Goal: Task Accomplishment & Management: Use online tool/utility

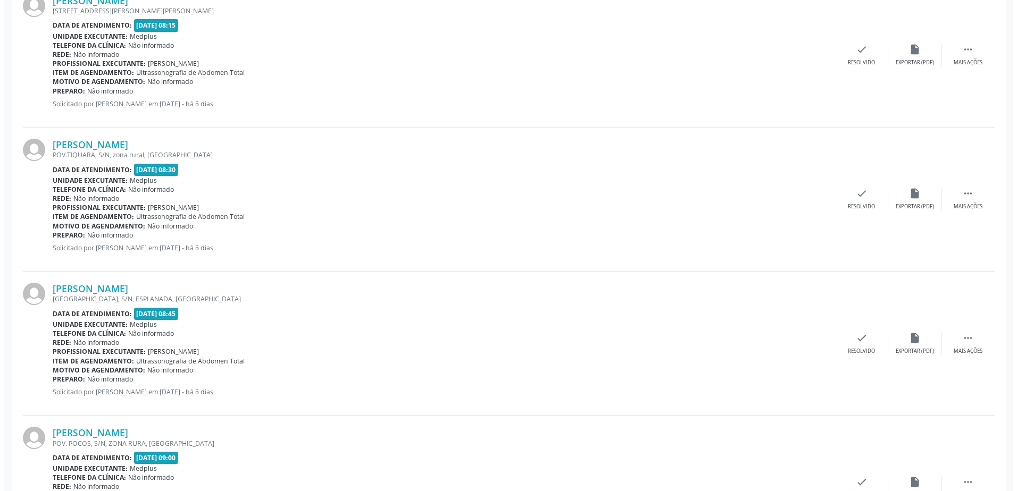
scroll to position [638, 0]
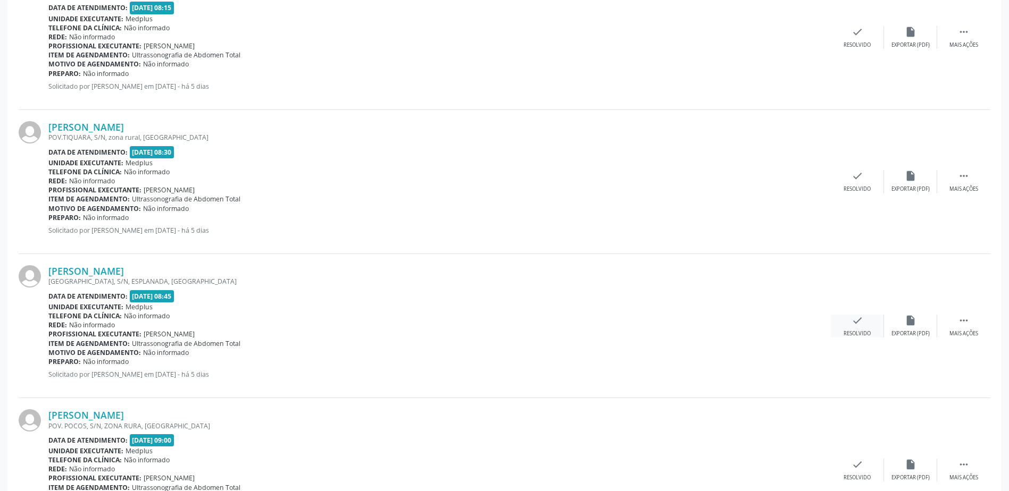
click at [861, 332] on div "Resolvido" at bounding box center [857, 333] width 27 height 7
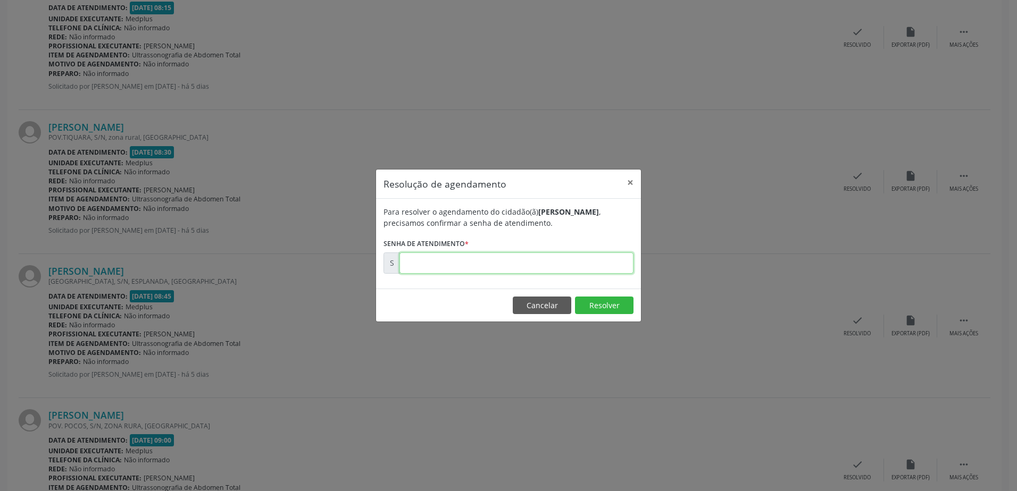
click at [440, 263] on input "text" at bounding box center [516, 263] width 234 height 21
type input "00180474"
click at [604, 308] on button "Resolver" at bounding box center [604, 306] width 59 height 18
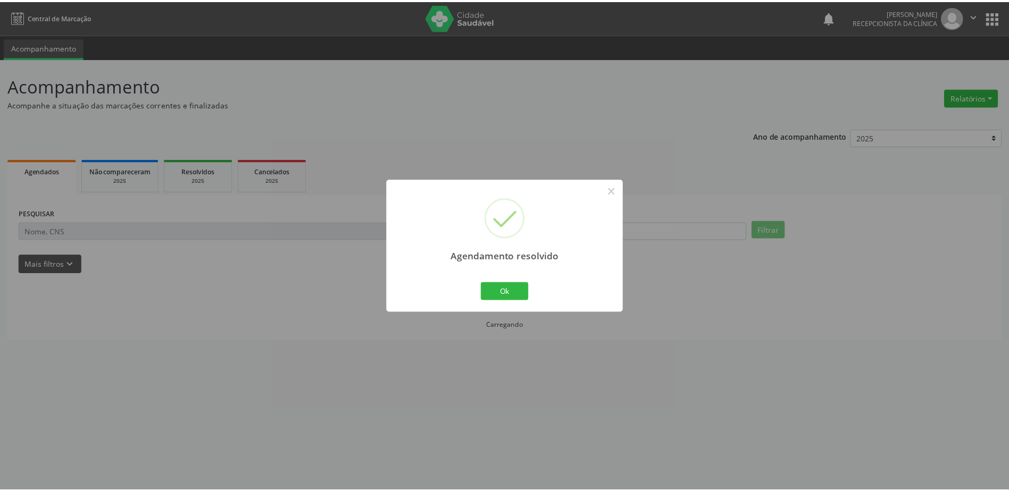
scroll to position [0, 0]
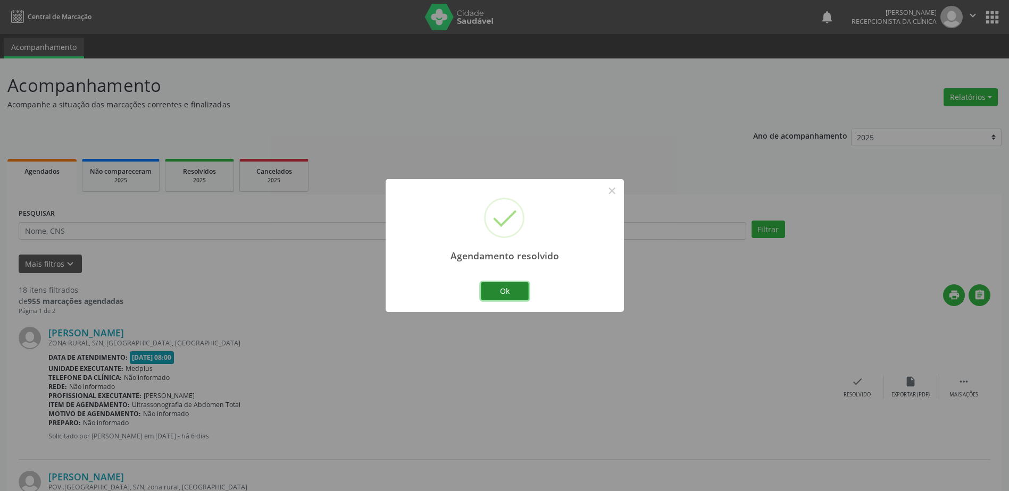
click at [510, 294] on button "Ok" at bounding box center [505, 291] width 48 height 18
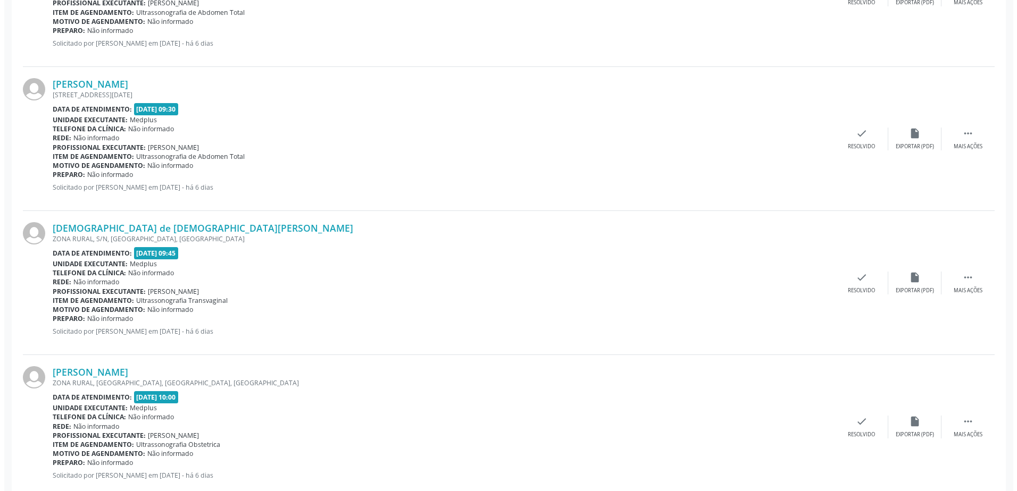
scroll to position [1170, 0]
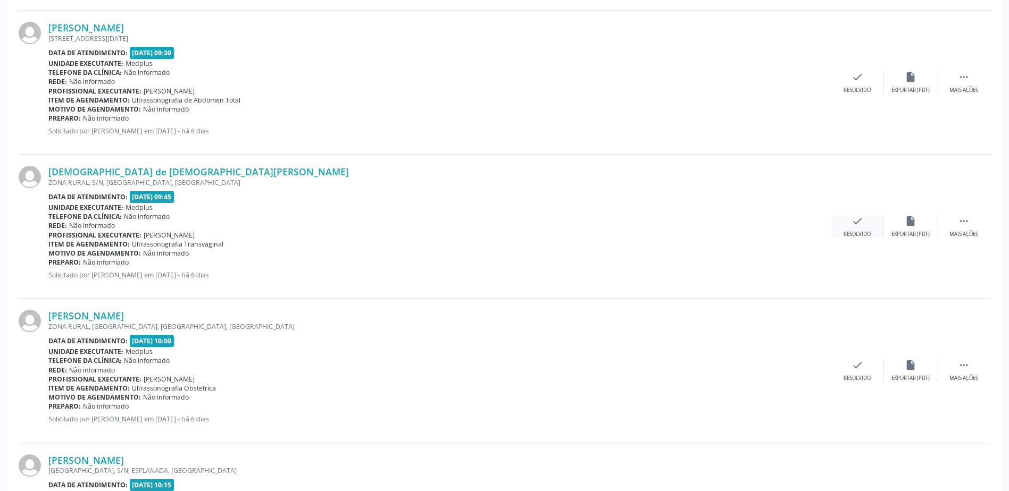
click at [852, 220] on icon "check" at bounding box center [858, 221] width 12 height 12
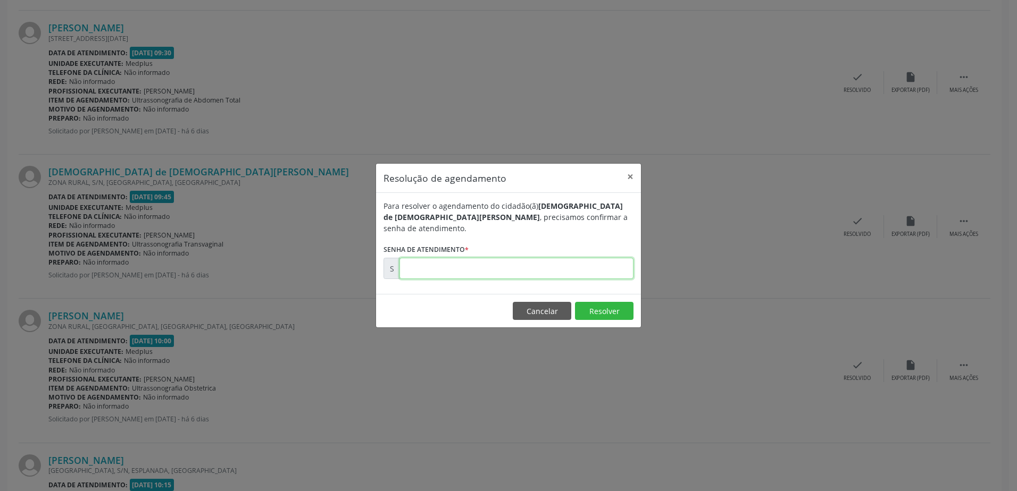
click at [503, 262] on input "text" at bounding box center [516, 268] width 234 height 21
type input "00018048"
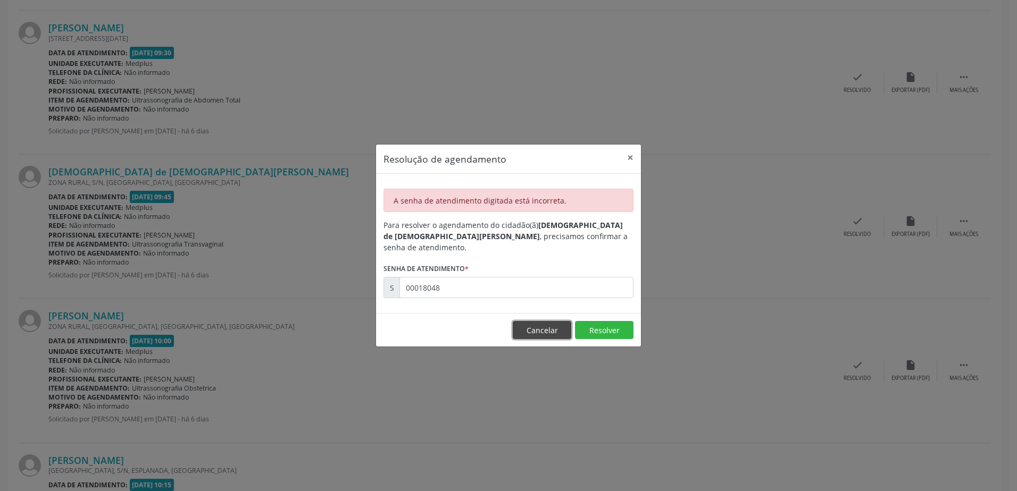
click at [563, 323] on button "Cancelar" at bounding box center [542, 330] width 59 height 18
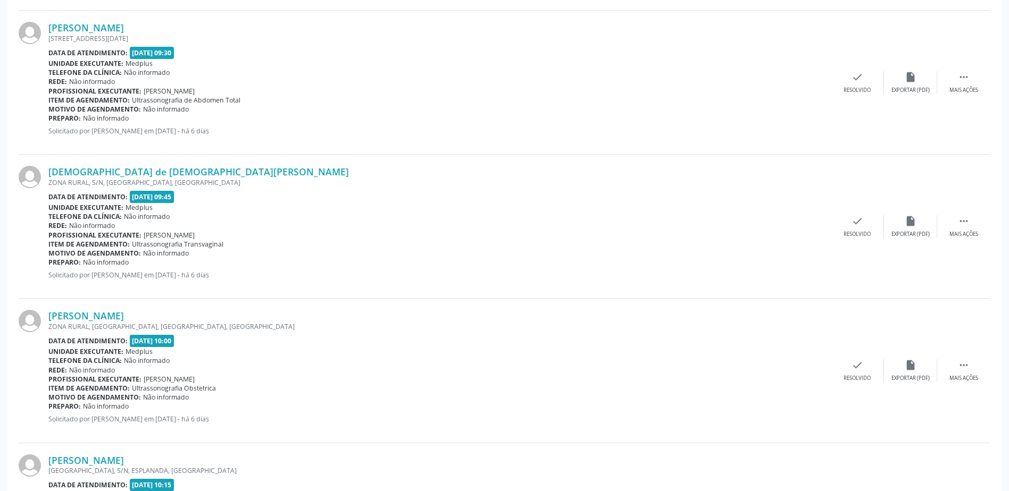
click at [852, 239] on div "[DEMOGRAPHIC_DATA] de [DEMOGRAPHIC_DATA][PERSON_NAME] ZONA RURAL, S/N, [GEOGRAP…" at bounding box center [505, 227] width 972 height 144
click at [851, 231] on div "Resolvido" at bounding box center [857, 234] width 27 height 7
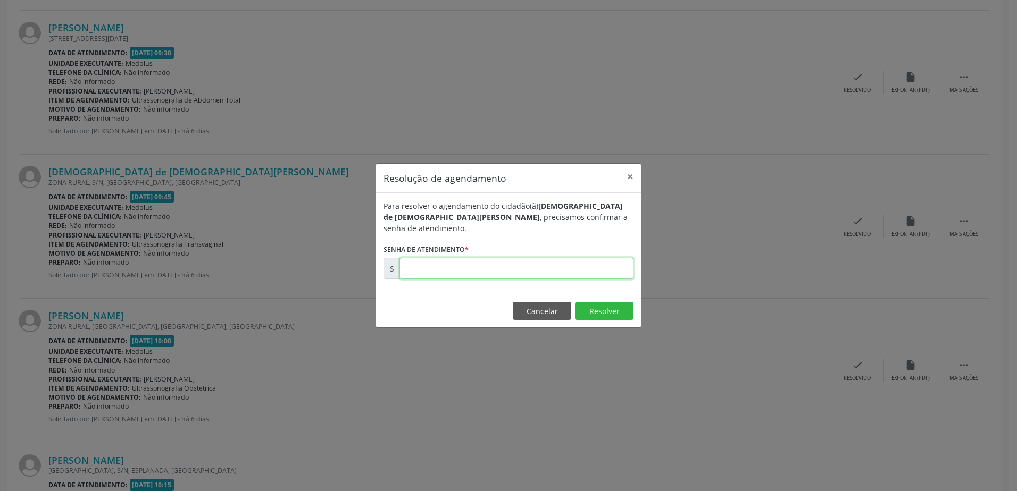
click at [591, 258] on input "text" at bounding box center [516, 268] width 234 height 21
type input "00180480"
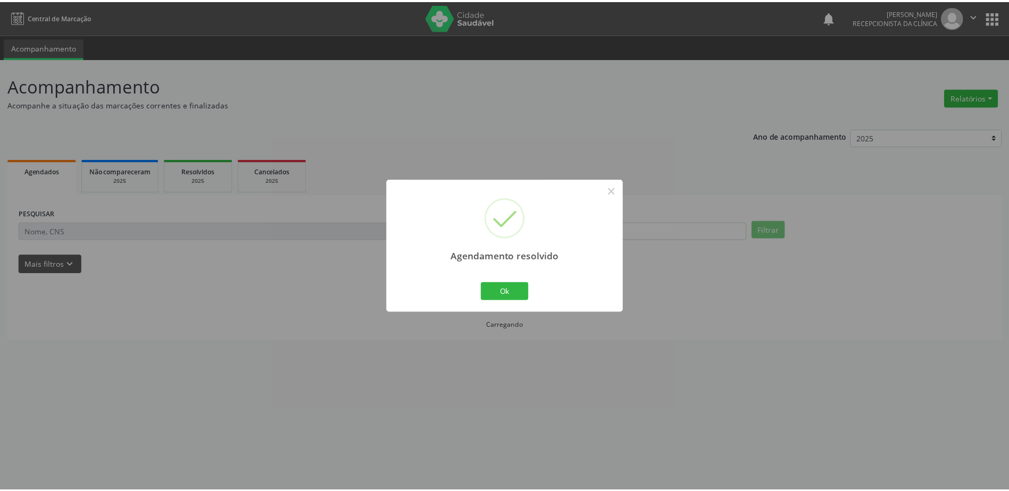
scroll to position [0, 0]
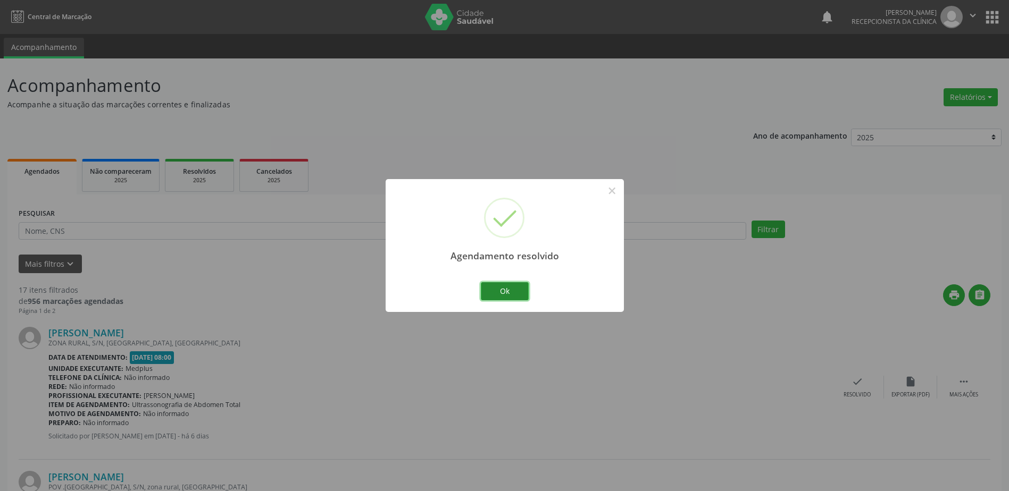
click at [510, 285] on button "Ok" at bounding box center [505, 291] width 48 height 18
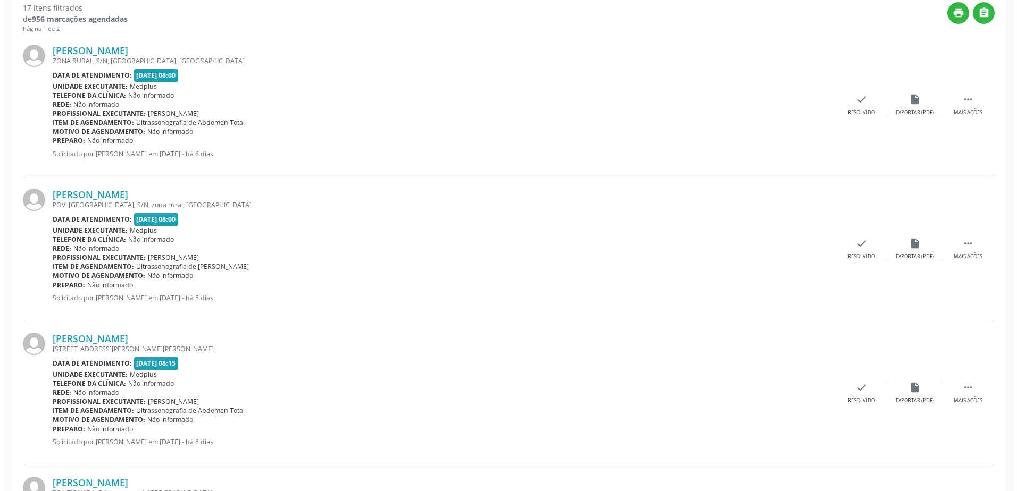
scroll to position [319, 0]
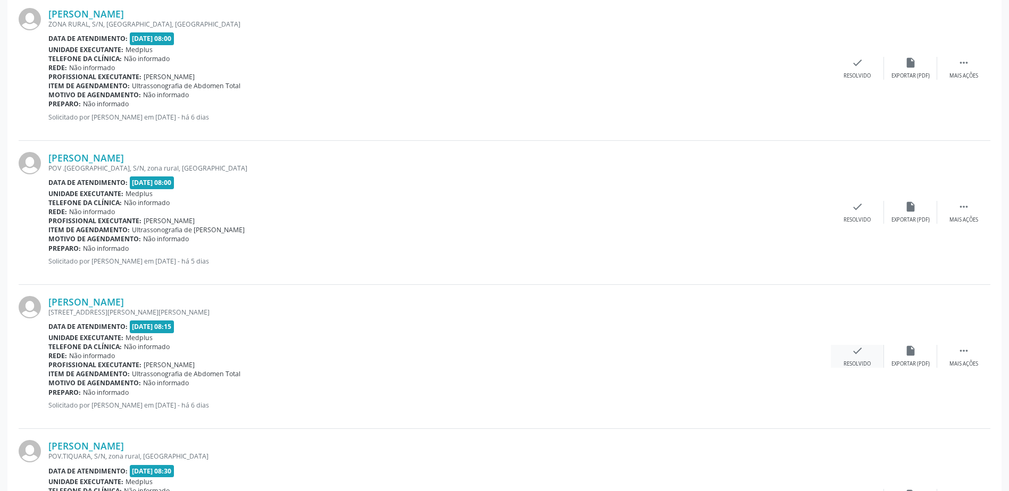
click at [866, 358] on div "check Resolvido" at bounding box center [857, 356] width 53 height 23
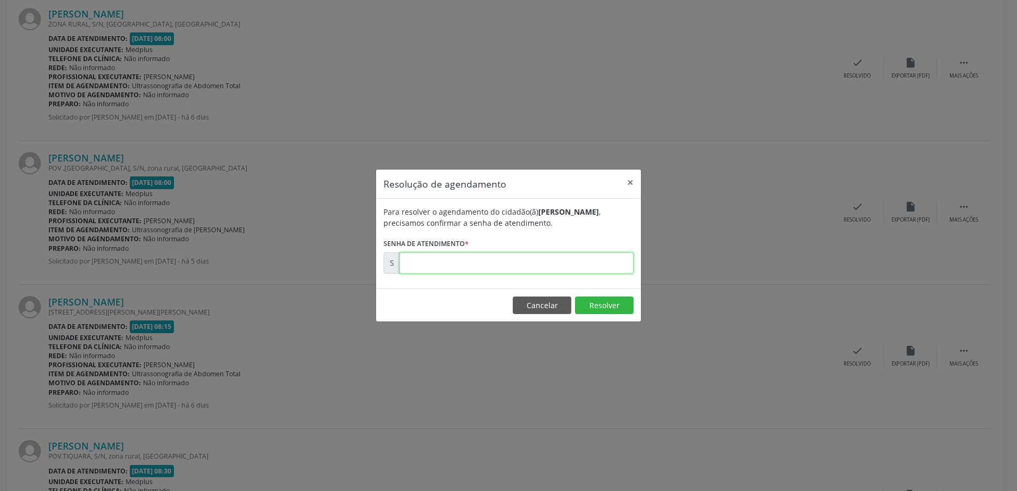
click at [406, 264] on input "text" at bounding box center [516, 263] width 234 height 21
type input "00180420"
click at [601, 307] on button "Resolver" at bounding box center [604, 306] width 59 height 18
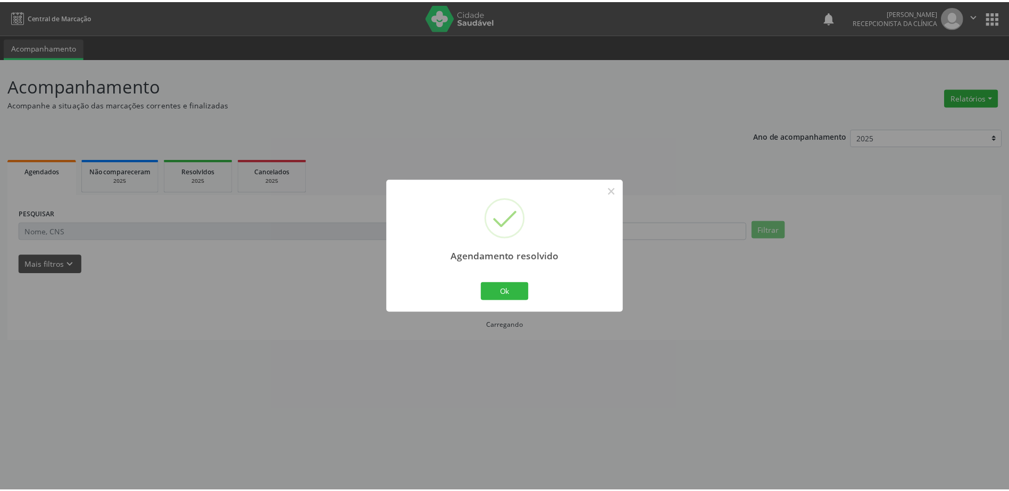
scroll to position [0, 0]
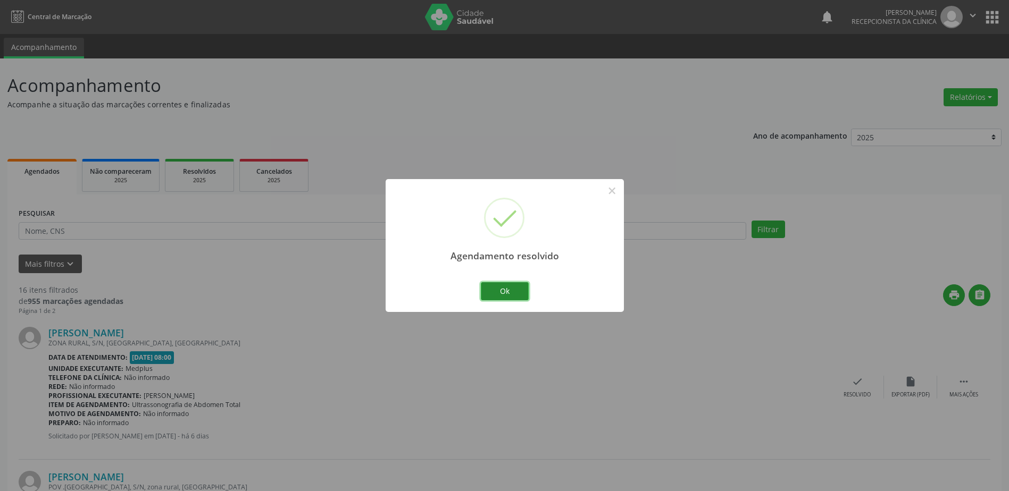
click at [510, 295] on button "Ok" at bounding box center [505, 291] width 48 height 18
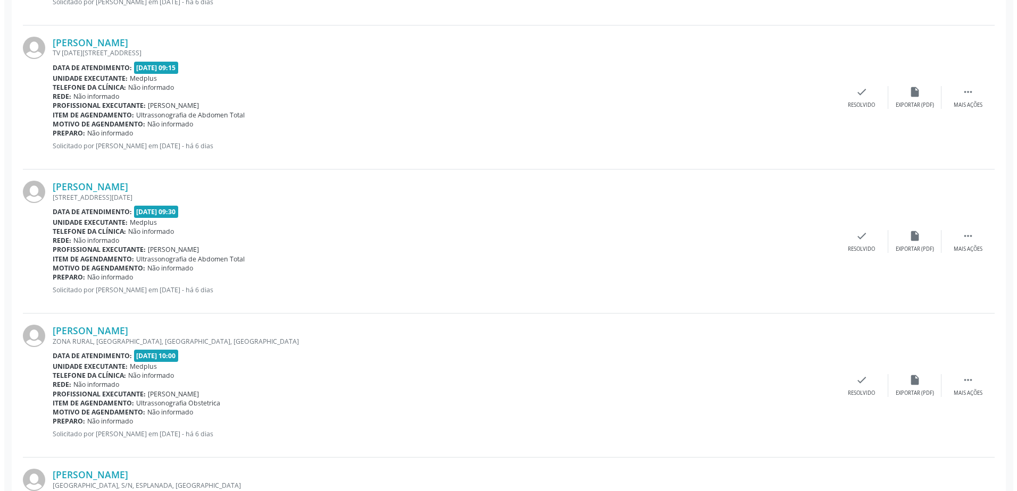
scroll to position [866, 0]
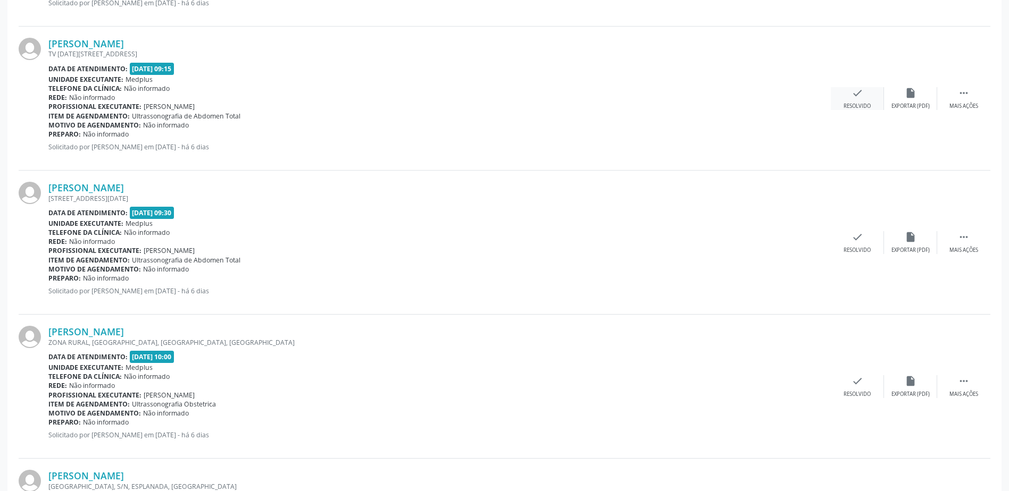
click at [856, 99] on div "check Resolvido" at bounding box center [857, 98] width 53 height 23
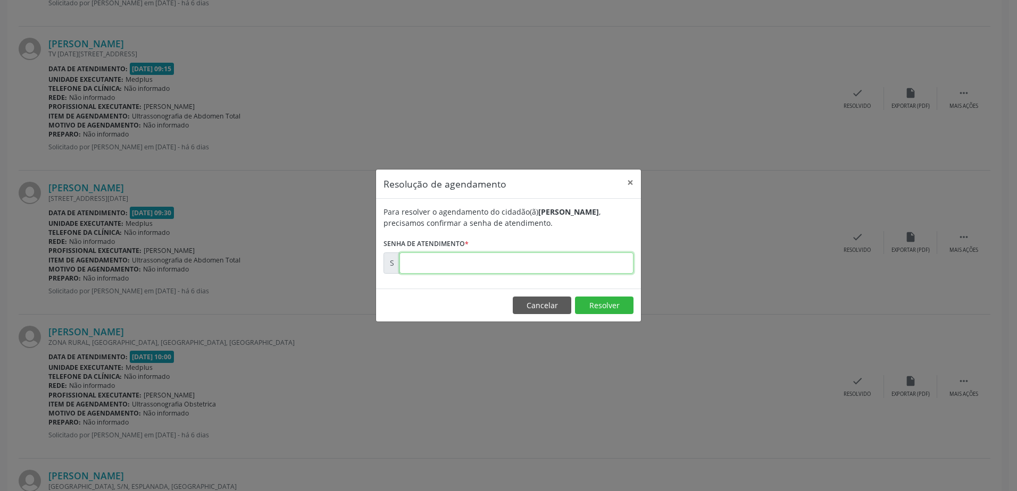
click at [418, 264] on input "text" at bounding box center [516, 263] width 234 height 21
type input "00180476"
click at [596, 305] on button "Resolver" at bounding box center [604, 306] width 59 height 18
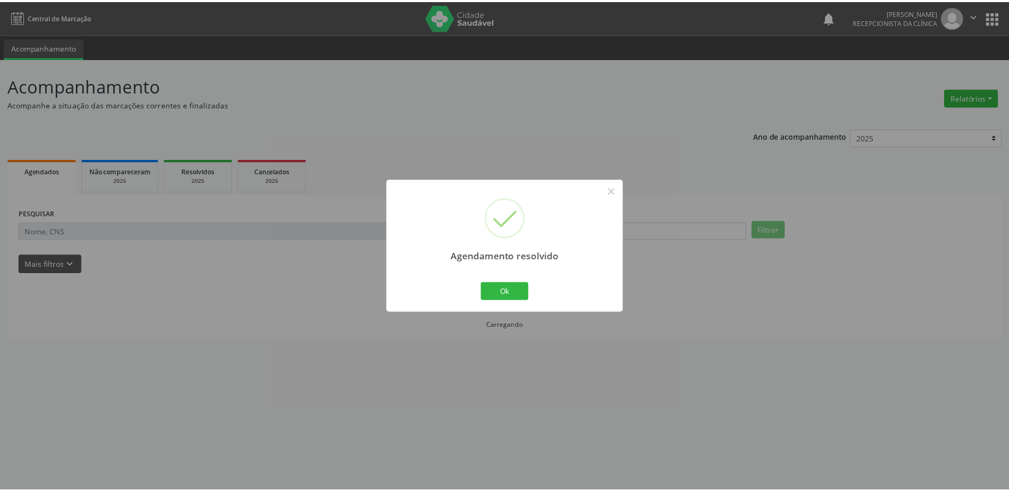
scroll to position [0, 0]
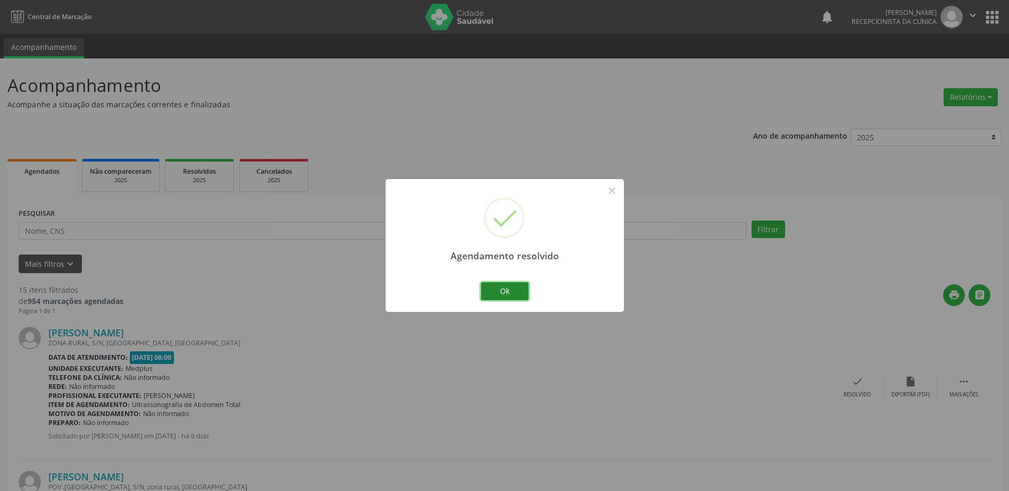
click at [514, 292] on button "Ok" at bounding box center [505, 291] width 48 height 18
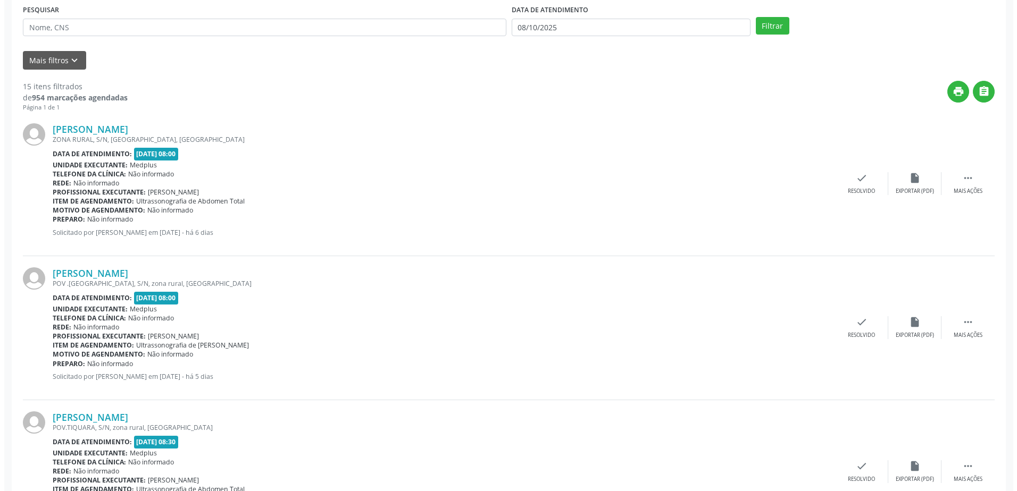
scroll to position [213, 0]
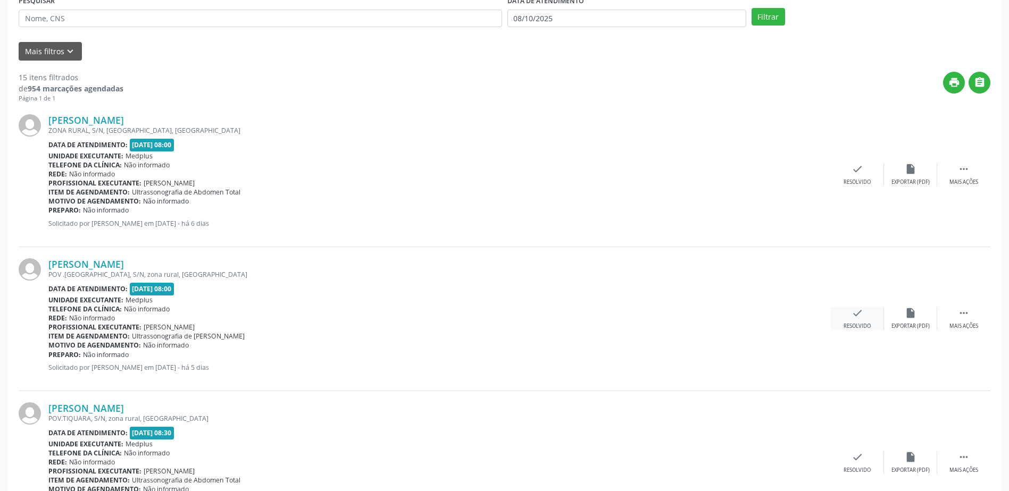
click at [856, 320] on div "check Resolvido" at bounding box center [857, 318] width 53 height 23
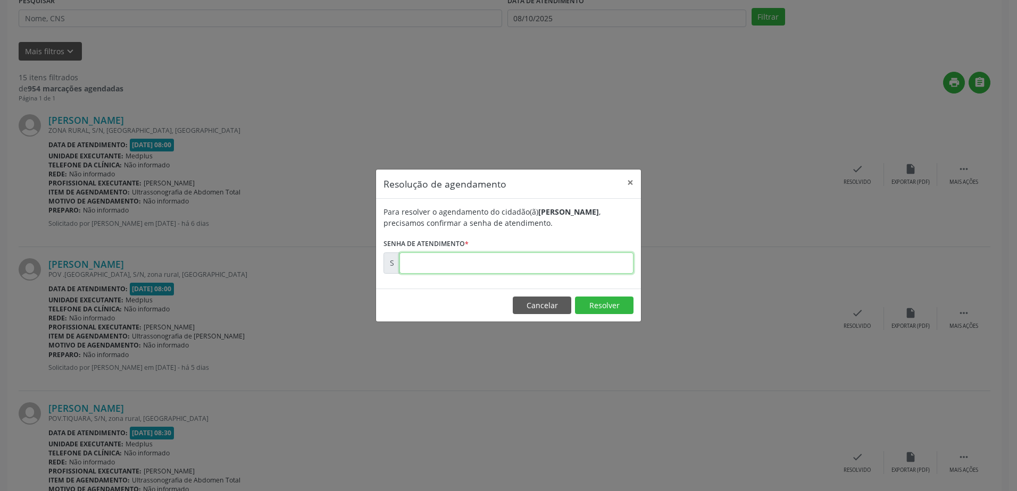
click at [413, 262] on input "text" at bounding box center [516, 263] width 234 height 21
type input "00180622"
click at [609, 305] on button "Resolver" at bounding box center [604, 306] width 59 height 18
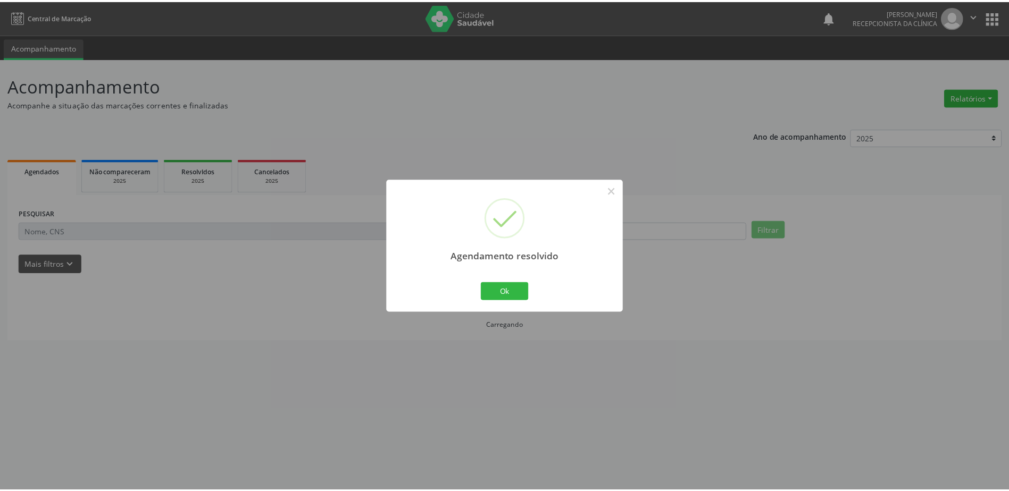
scroll to position [0, 0]
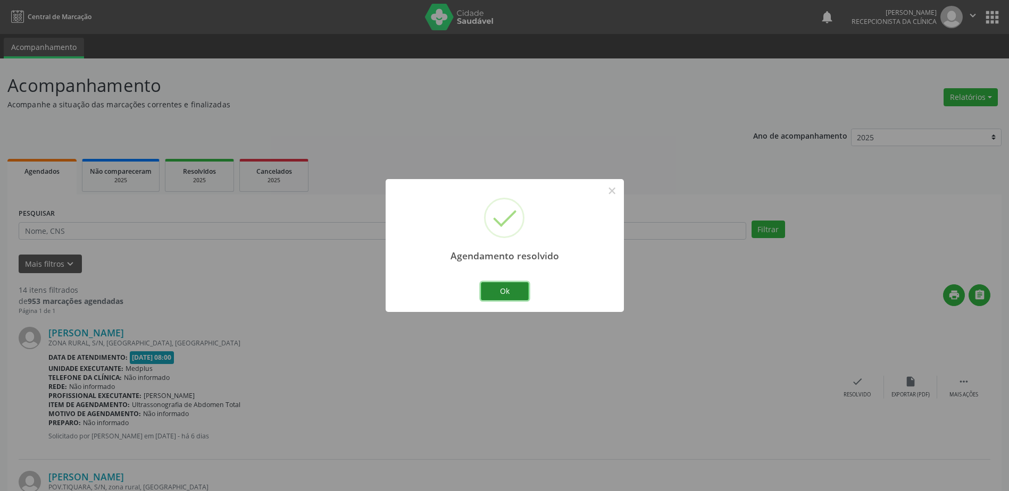
click at [510, 289] on button "Ok" at bounding box center [505, 291] width 48 height 18
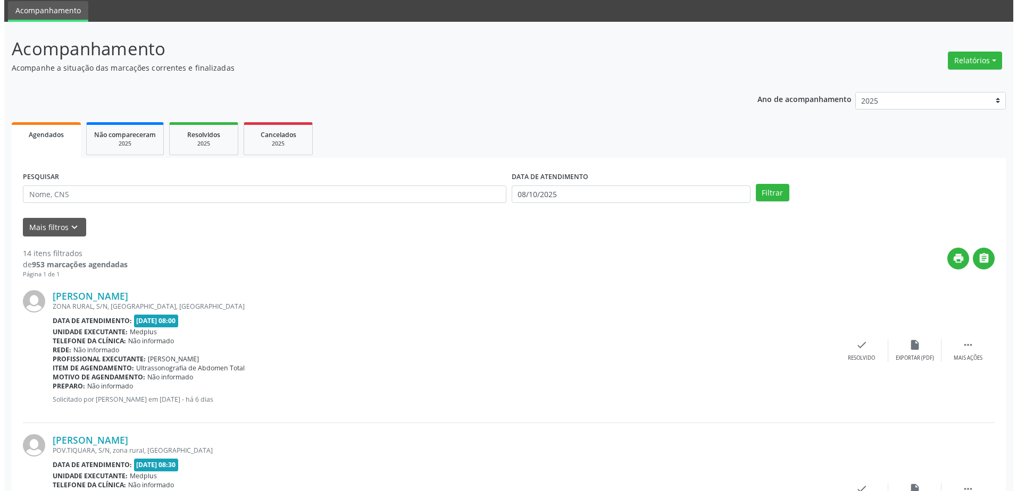
scroll to position [213, 0]
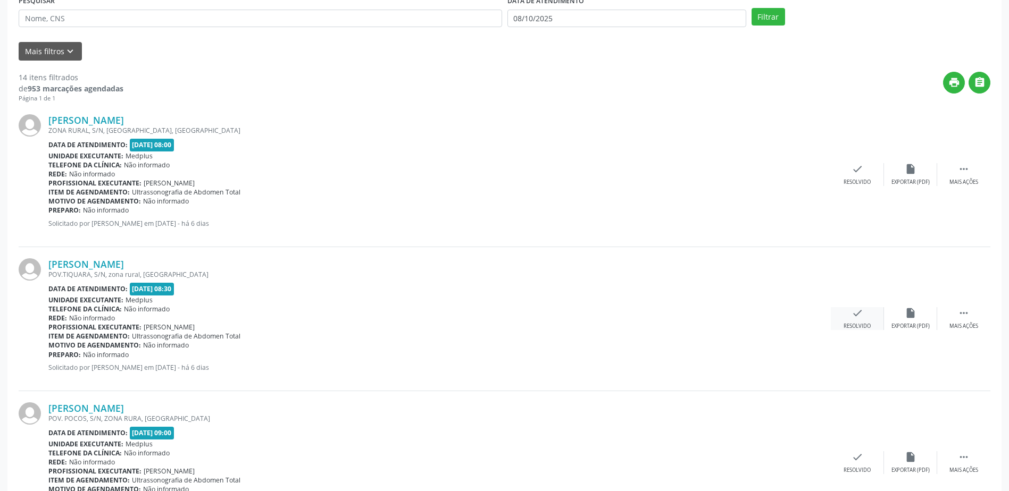
click at [862, 318] on icon "check" at bounding box center [858, 313] width 12 height 12
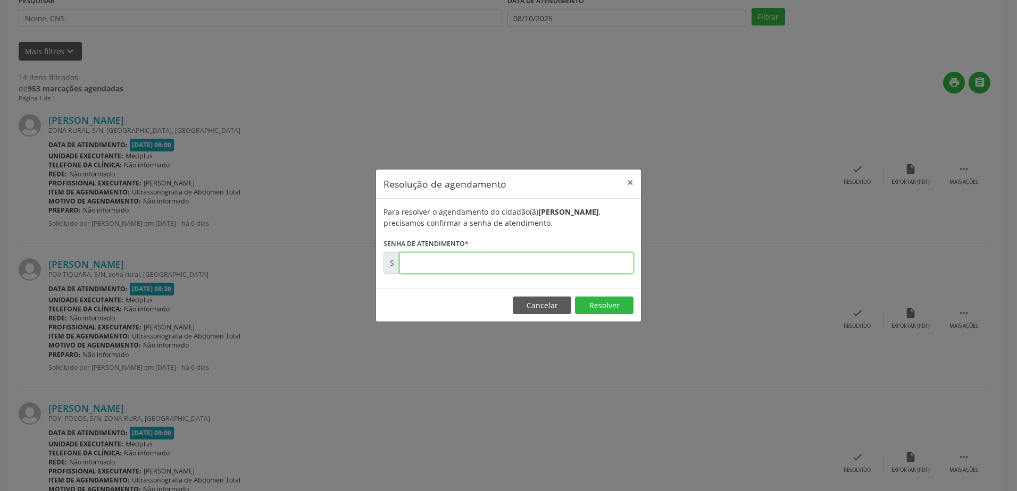
click at [413, 264] on input "text" at bounding box center [516, 263] width 234 height 21
type input "00180421"
click at [615, 303] on button "Resolver" at bounding box center [604, 306] width 59 height 18
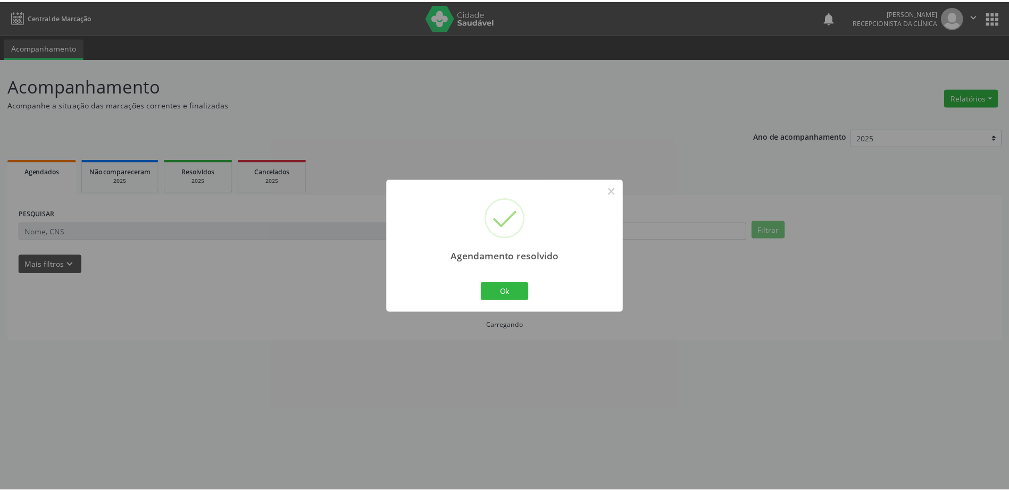
scroll to position [0, 0]
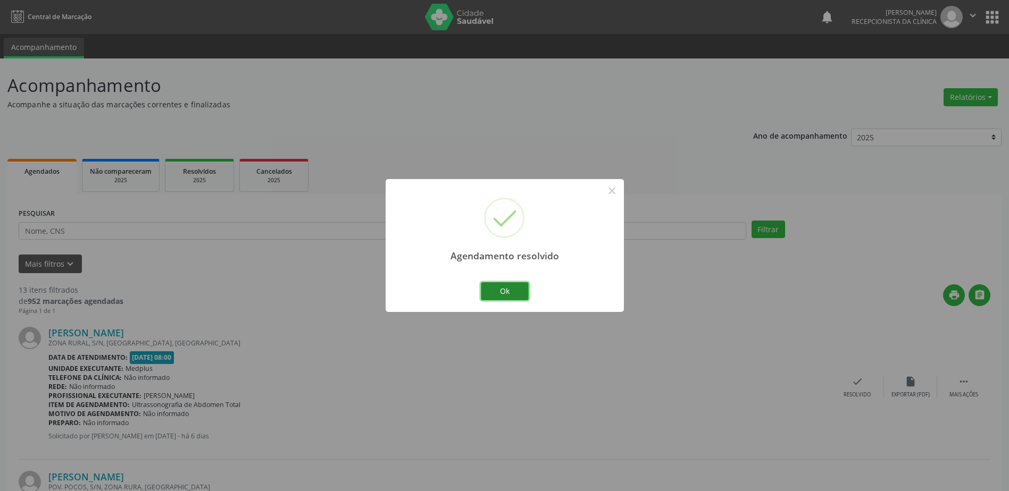
click at [515, 292] on button "Ok" at bounding box center [505, 291] width 48 height 18
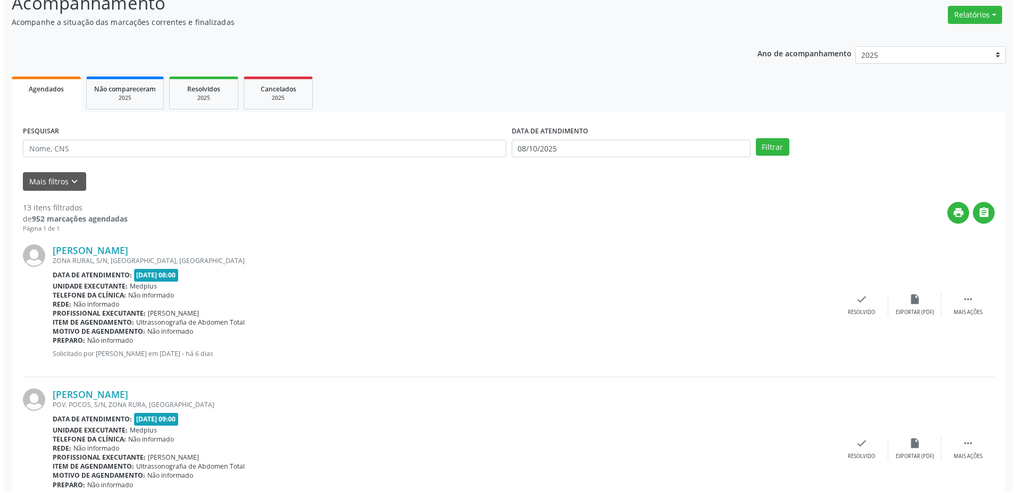
scroll to position [106, 0]
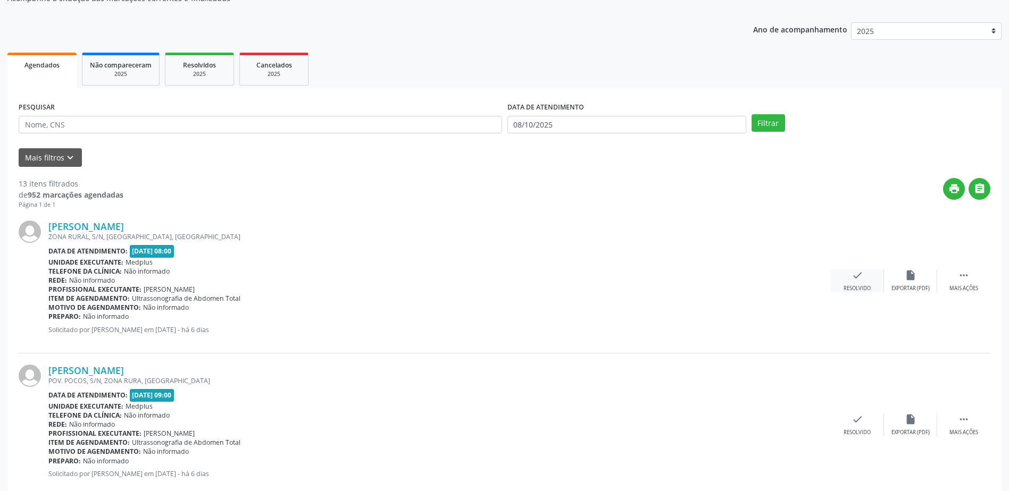
click at [861, 281] on icon "check" at bounding box center [858, 276] width 12 height 12
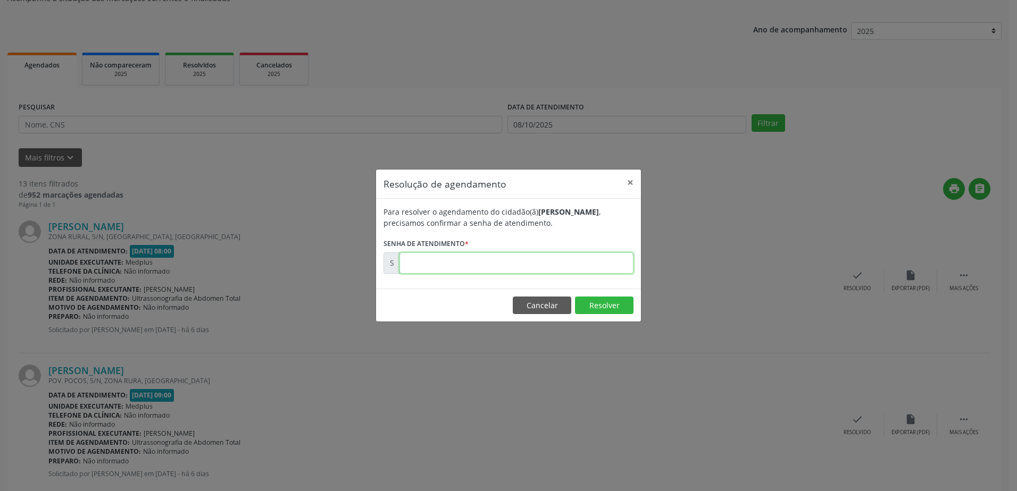
click at [412, 266] on input "text" at bounding box center [516, 263] width 234 height 21
type input "00180417"
click at [615, 308] on button "Resolver" at bounding box center [604, 306] width 59 height 18
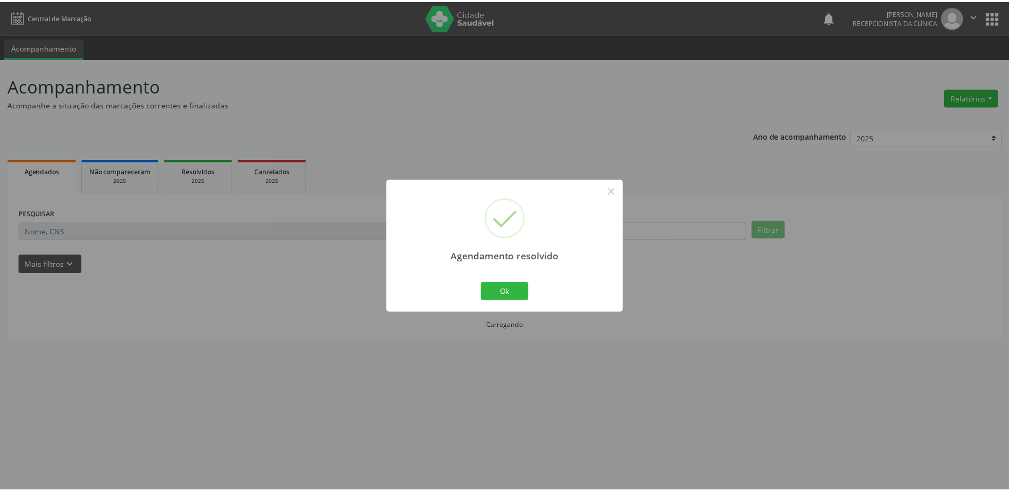
scroll to position [0, 0]
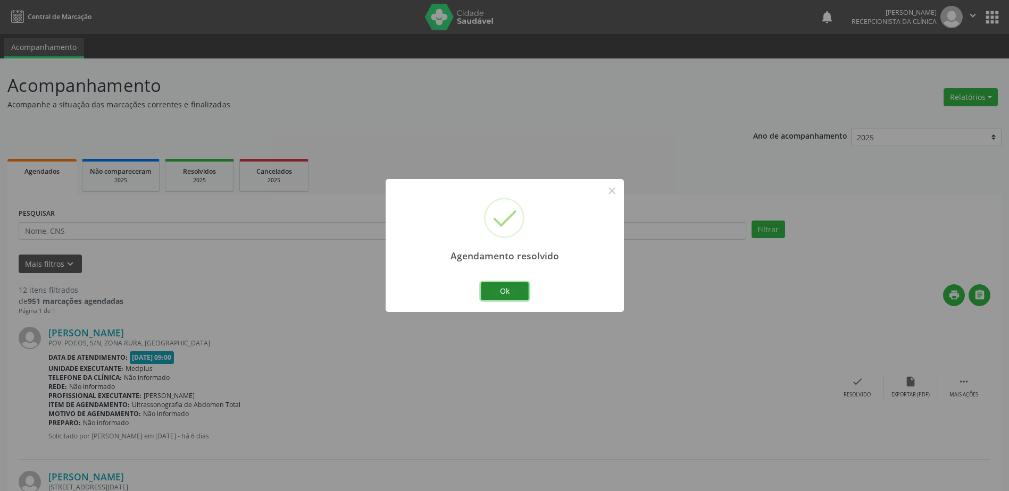
click at [516, 291] on button "Ok" at bounding box center [505, 291] width 48 height 18
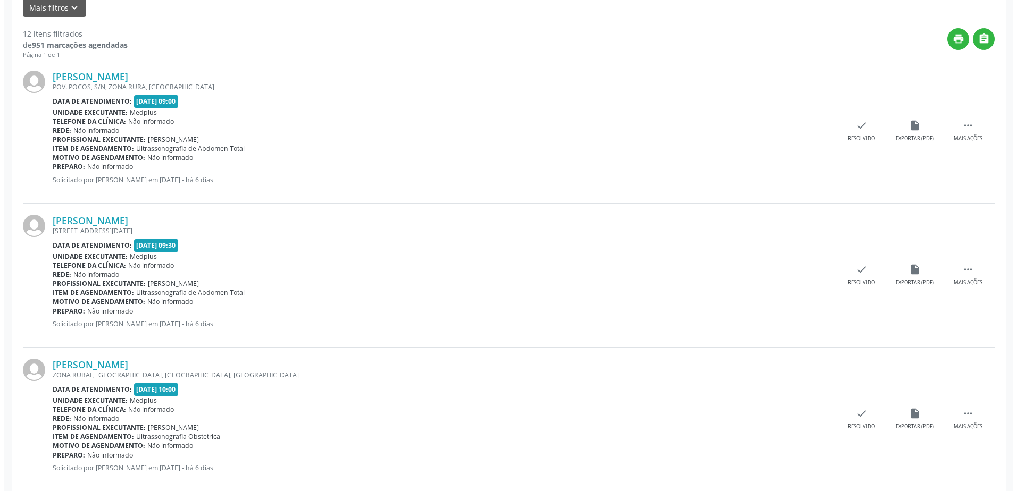
scroll to position [266, 0]
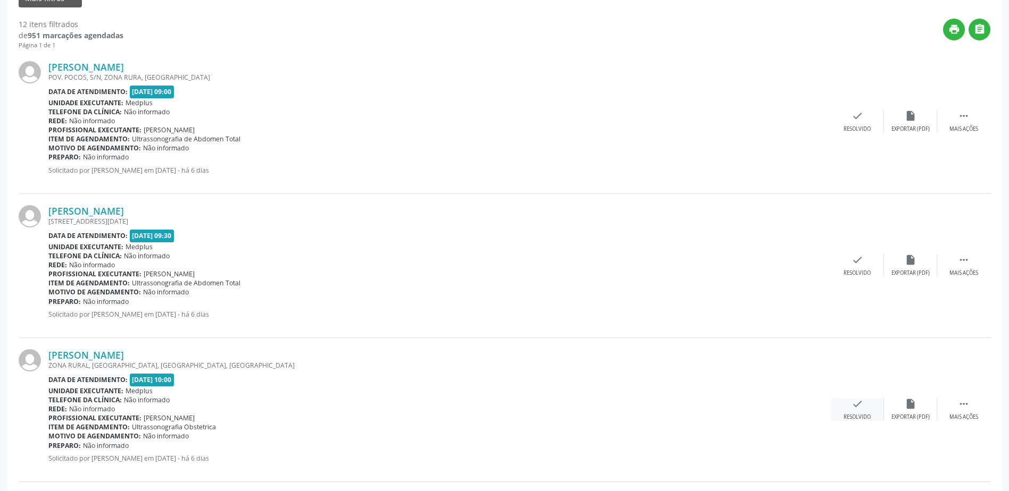
click at [860, 418] on div "Resolvido" at bounding box center [857, 417] width 27 height 7
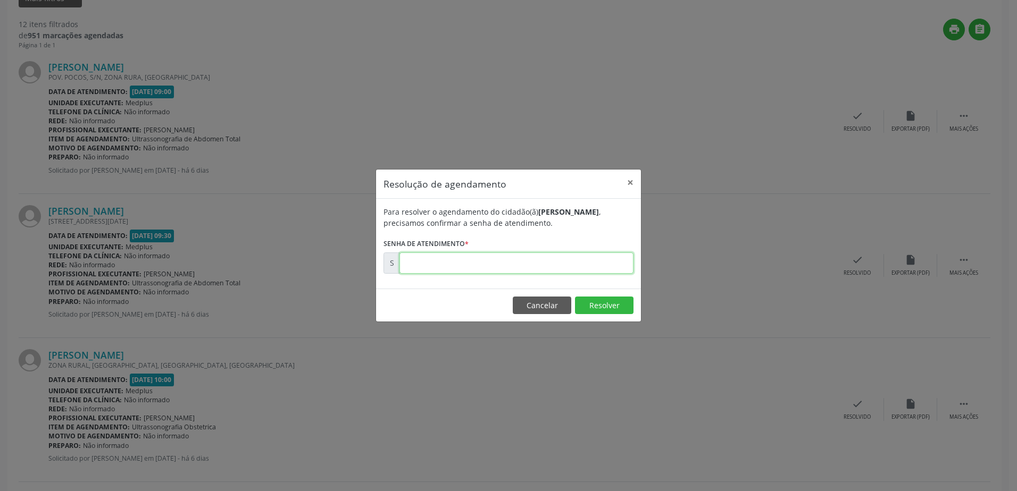
click at [421, 263] on input "text" at bounding box center [516, 263] width 234 height 21
type input "00180481"
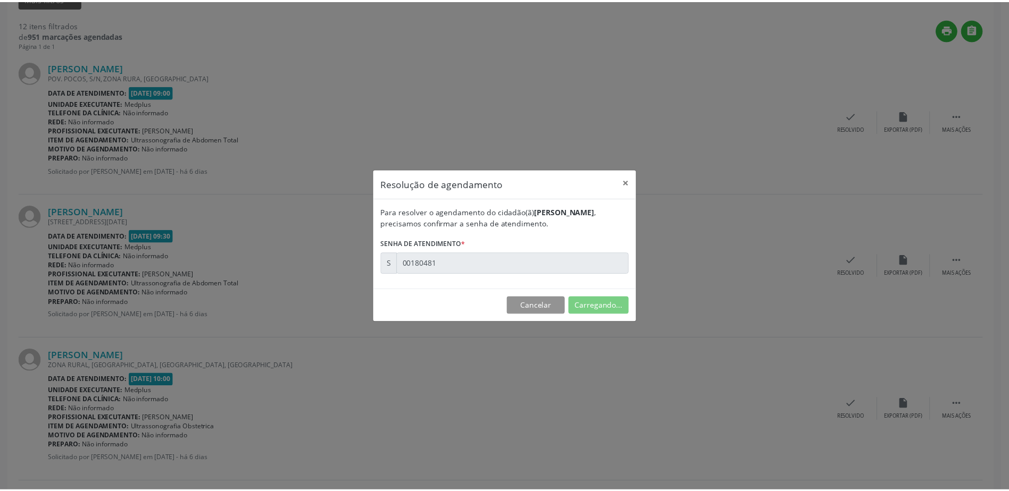
scroll to position [0, 0]
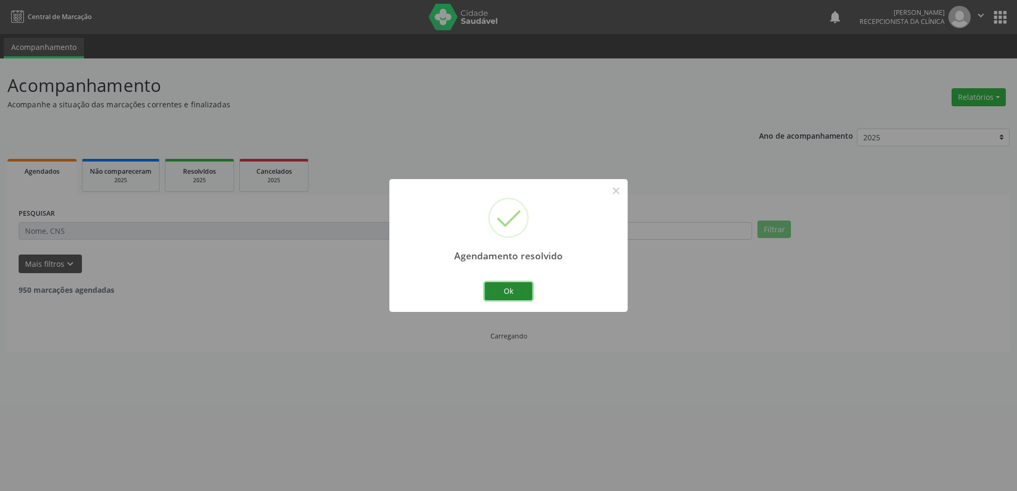
click at [506, 292] on button "Ok" at bounding box center [509, 291] width 48 height 18
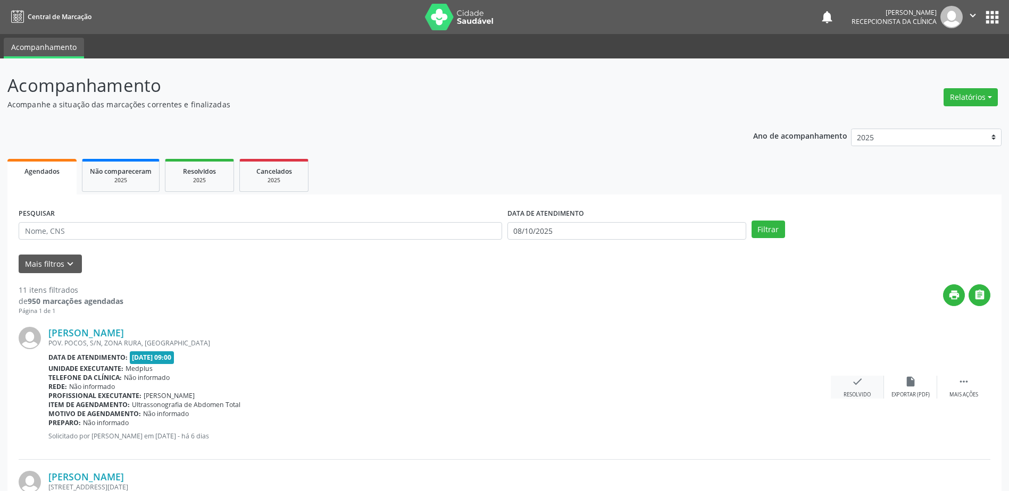
click at [867, 386] on div "check Resolvido" at bounding box center [857, 387] width 53 height 23
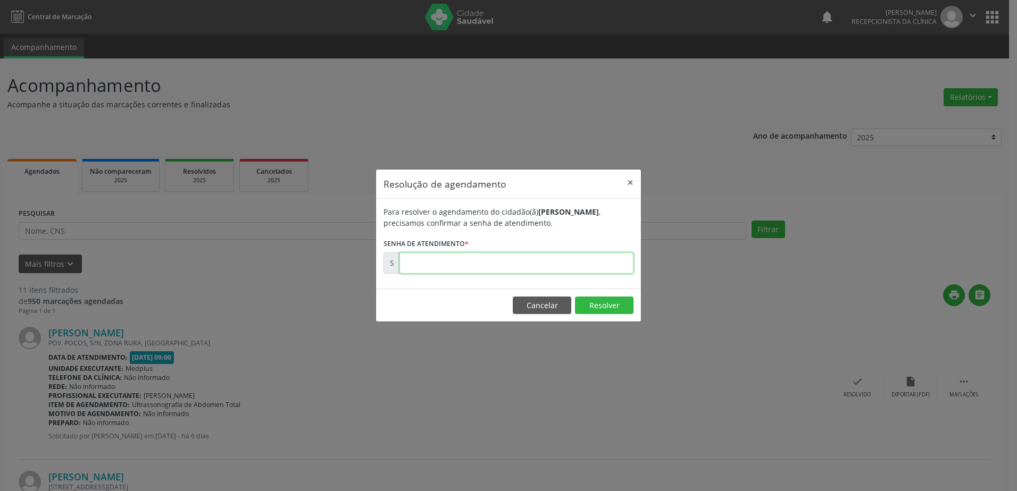
click at [419, 266] on input "text" at bounding box center [516, 263] width 234 height 21
type input "00180475"
click at [614, 308] on button "Resolver" at bounding box center [604, 306] width 59 height 18
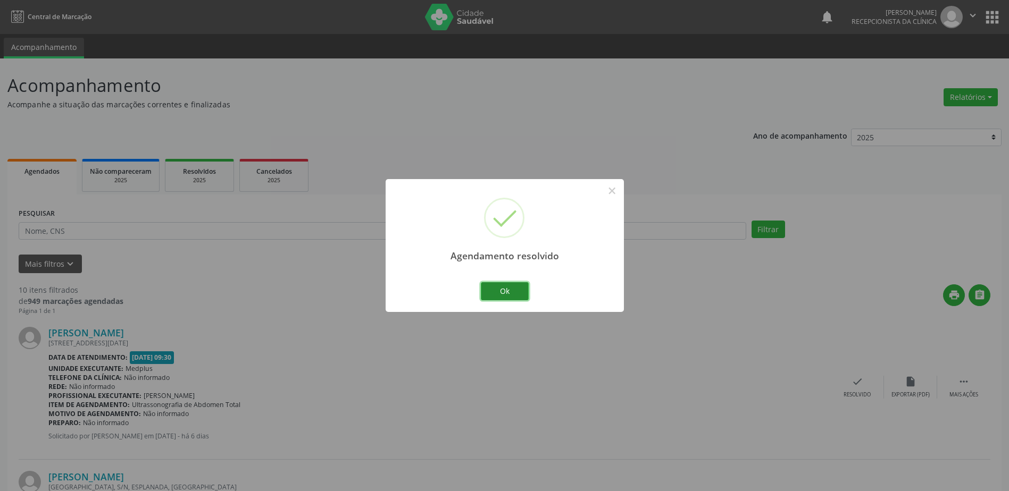
click at [512, 292] on button "Ok" at bounding box center [505, 291] width 48 height 18
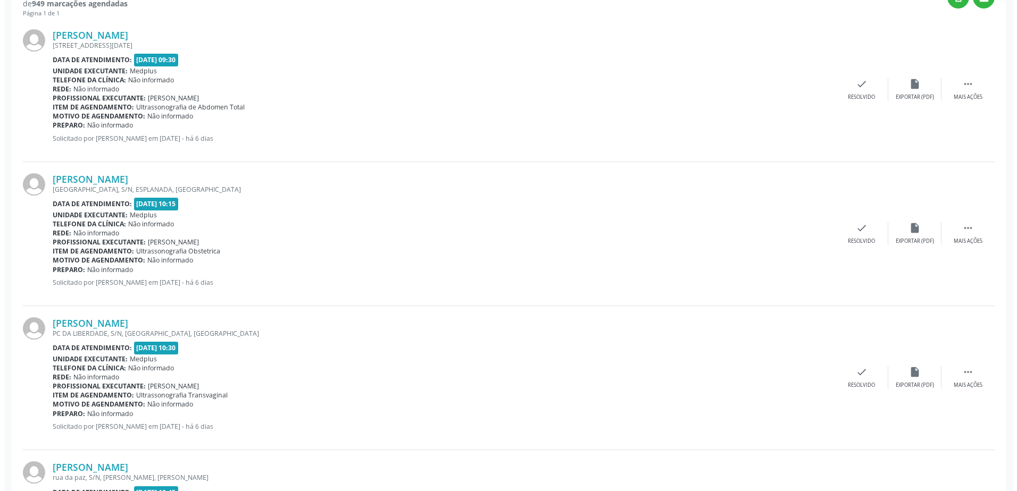
scroll to position [160, 0]
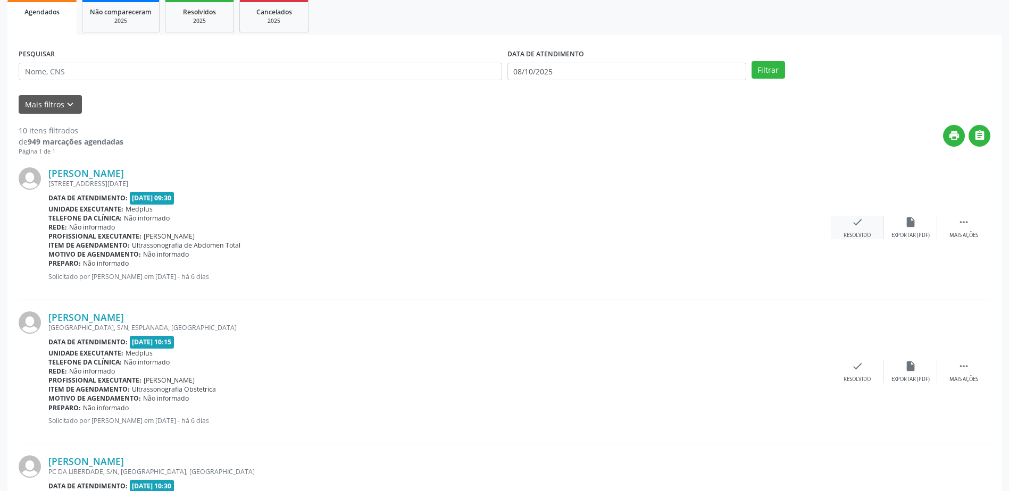
click at [852, 229] on div "check Resolvido" at bounding box center [857, 227] width 53 height 23
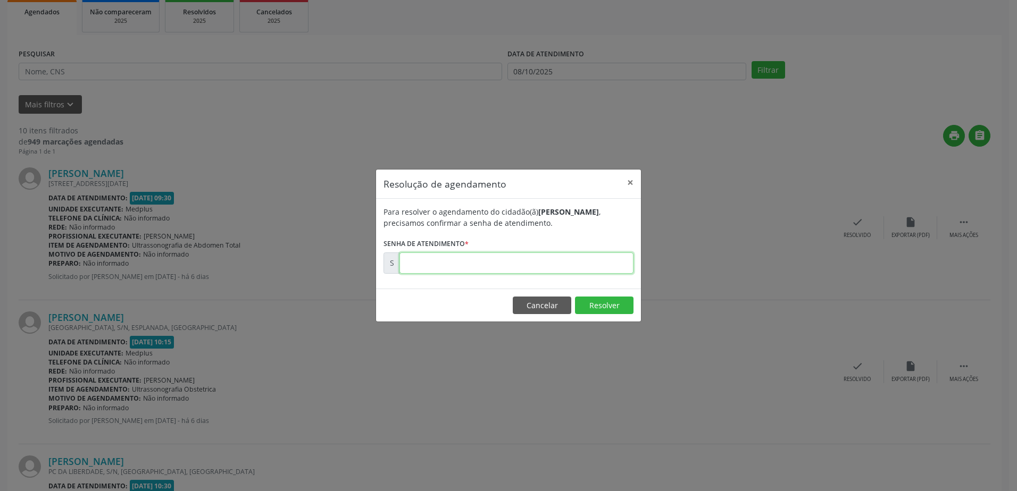
click at [526, 265] on input "text" at bounding box center [516, 263] width 234 height 21
type input "00180477"
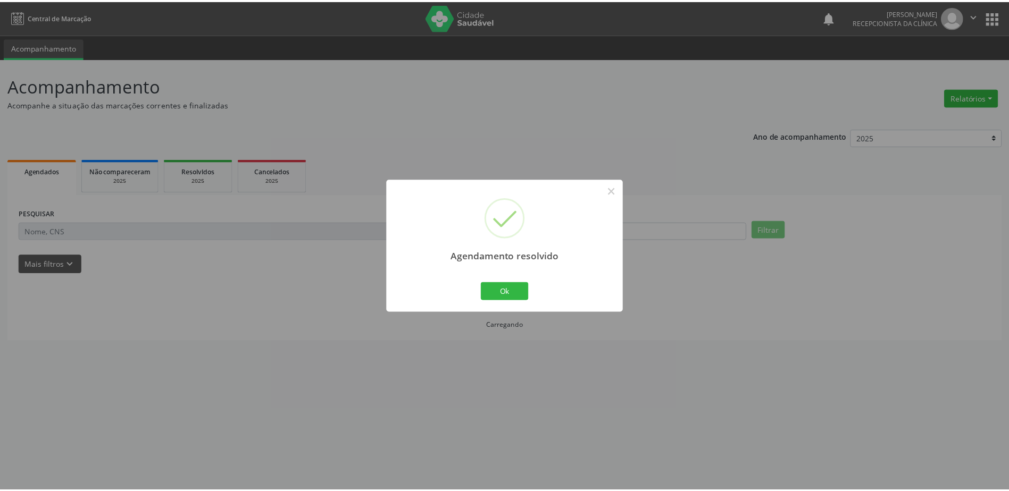
scroll to position [0, 0]
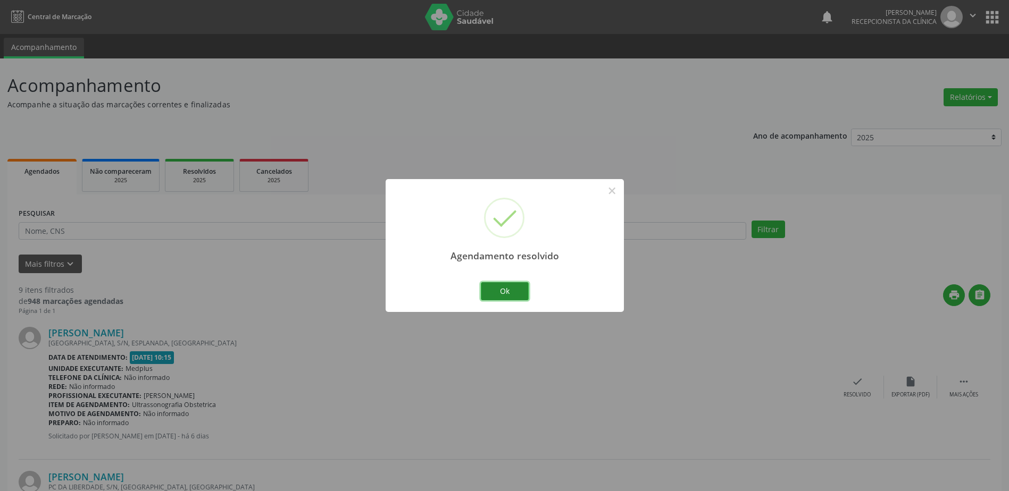
click at [516, 290] on button "Ok" at bounding box center [505, 291] width 48 height 18
